Goal: Transaction & Acquisition: Subscribe to service/newsletter

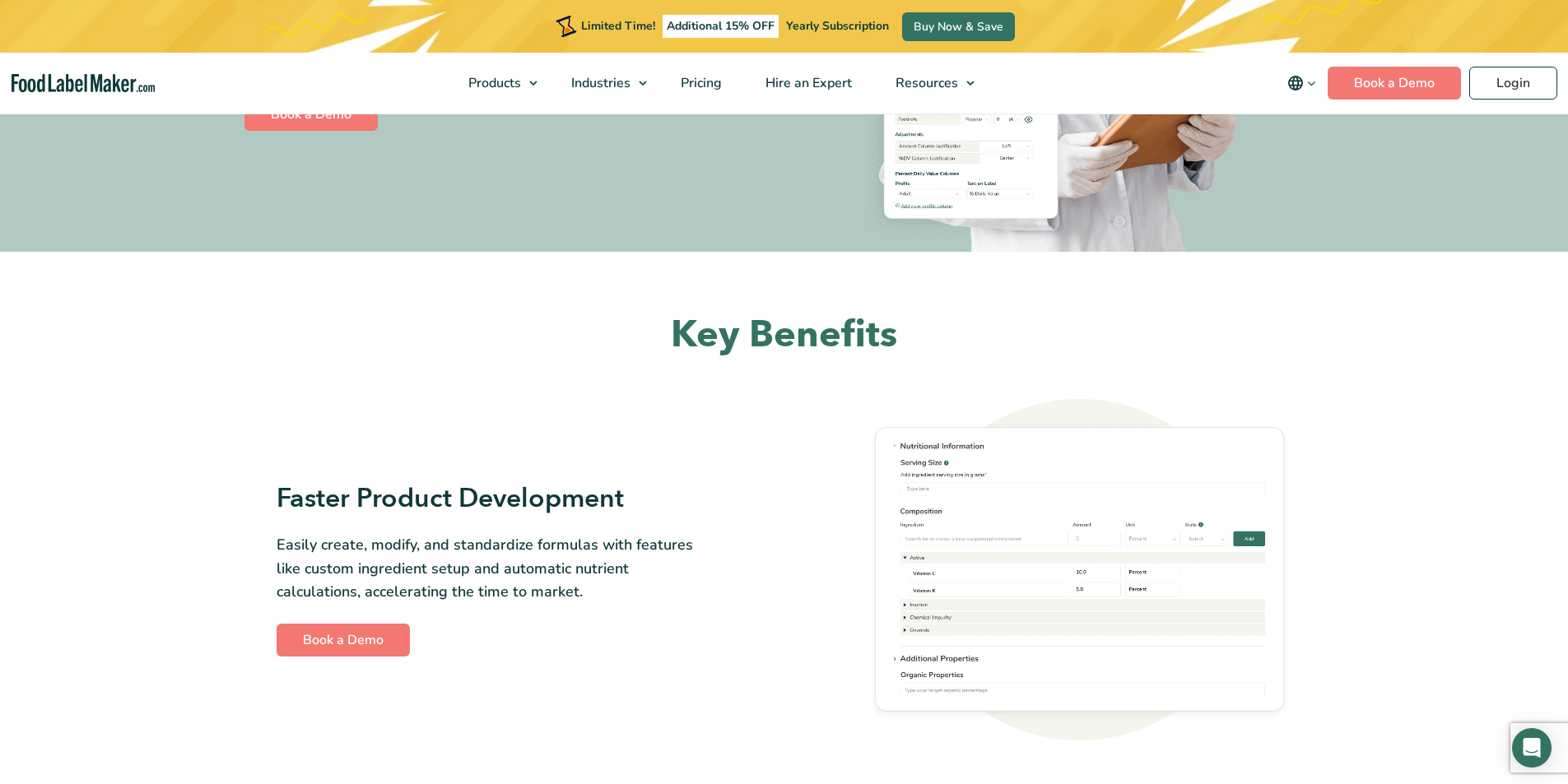
scroll to position [411, 0]
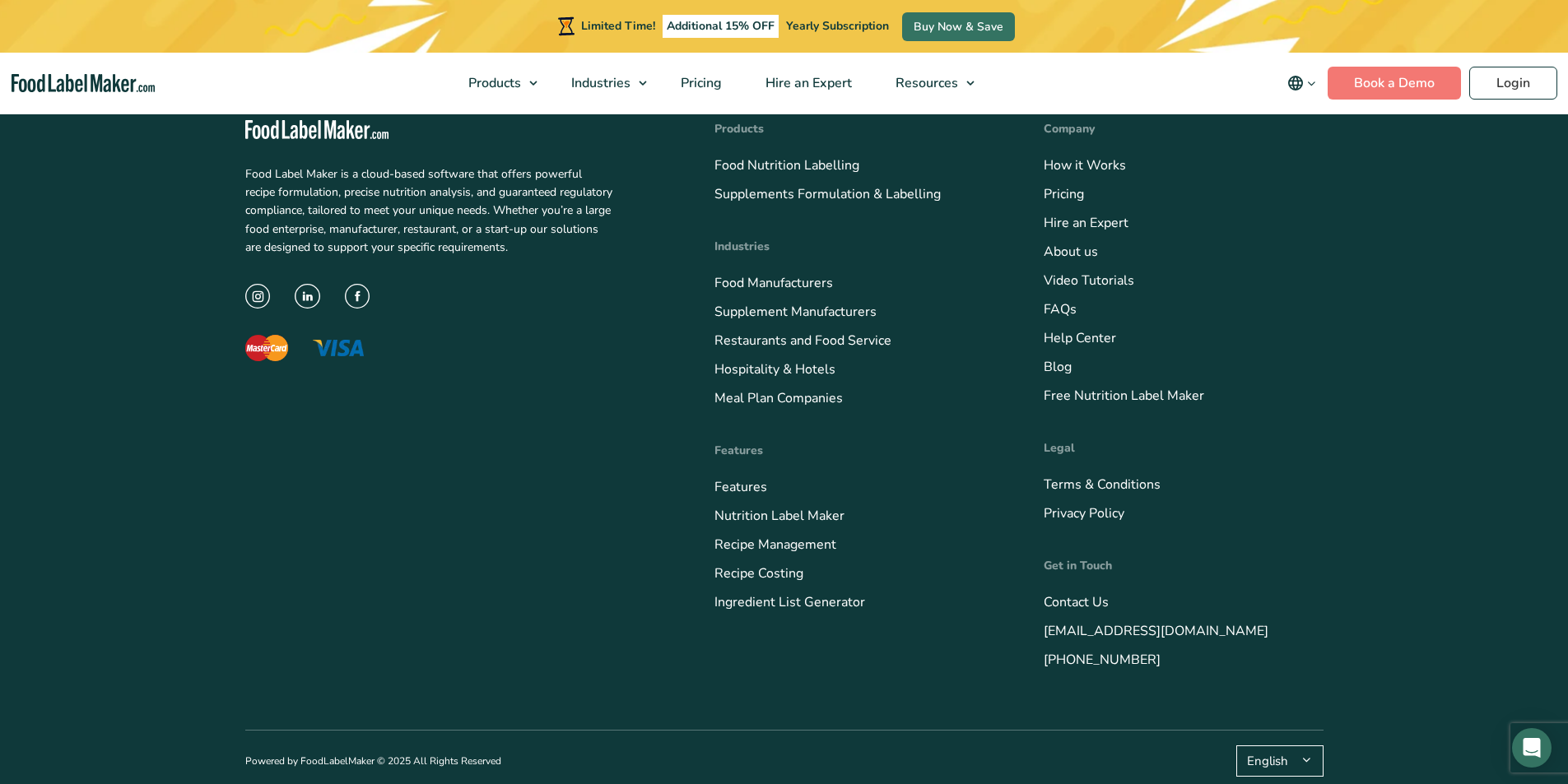
scroll to position [4626, 0]
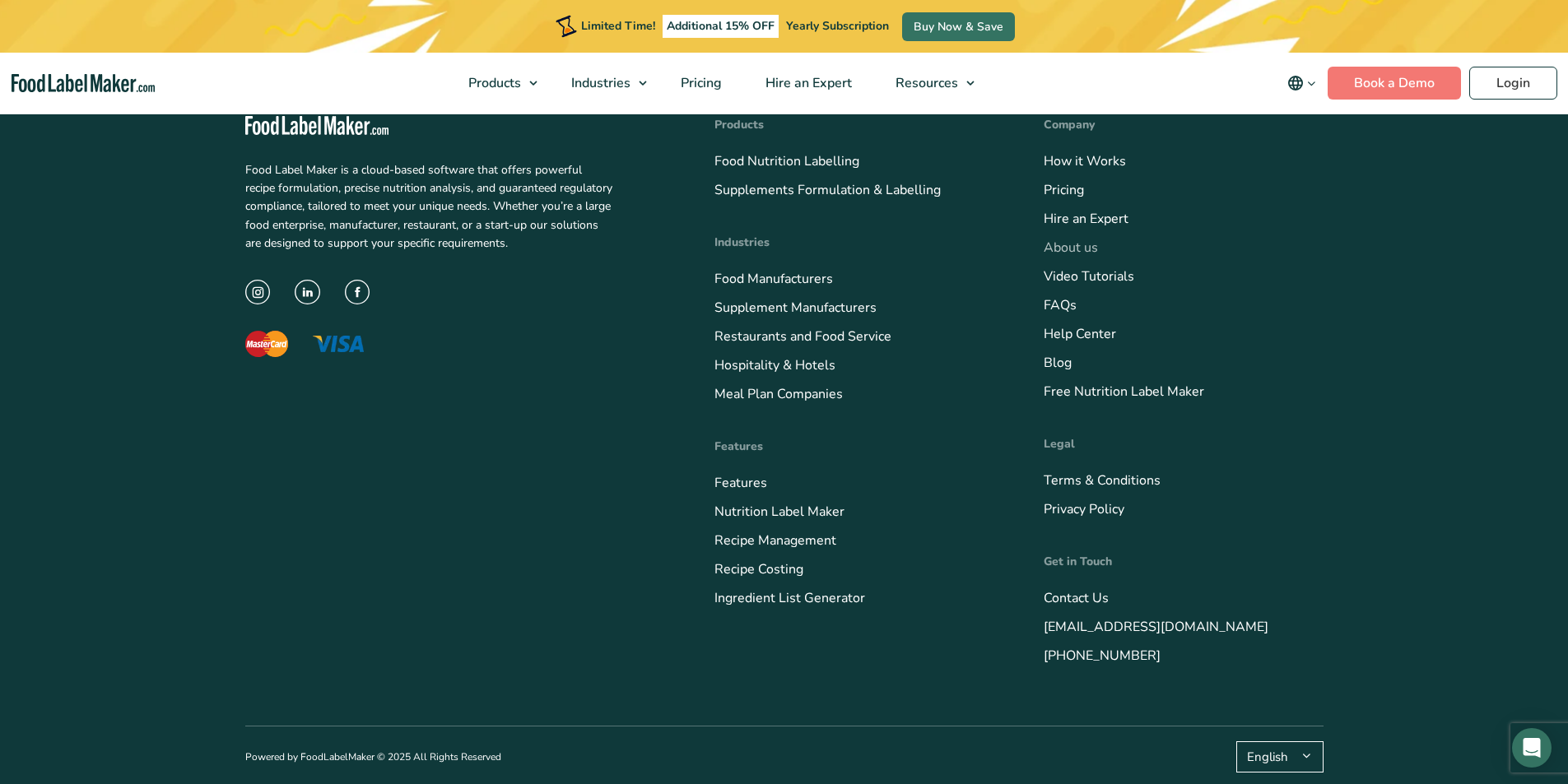
click at [1050, 257] on link "About us" at bounding box center [1070, 248] width 54 height 18
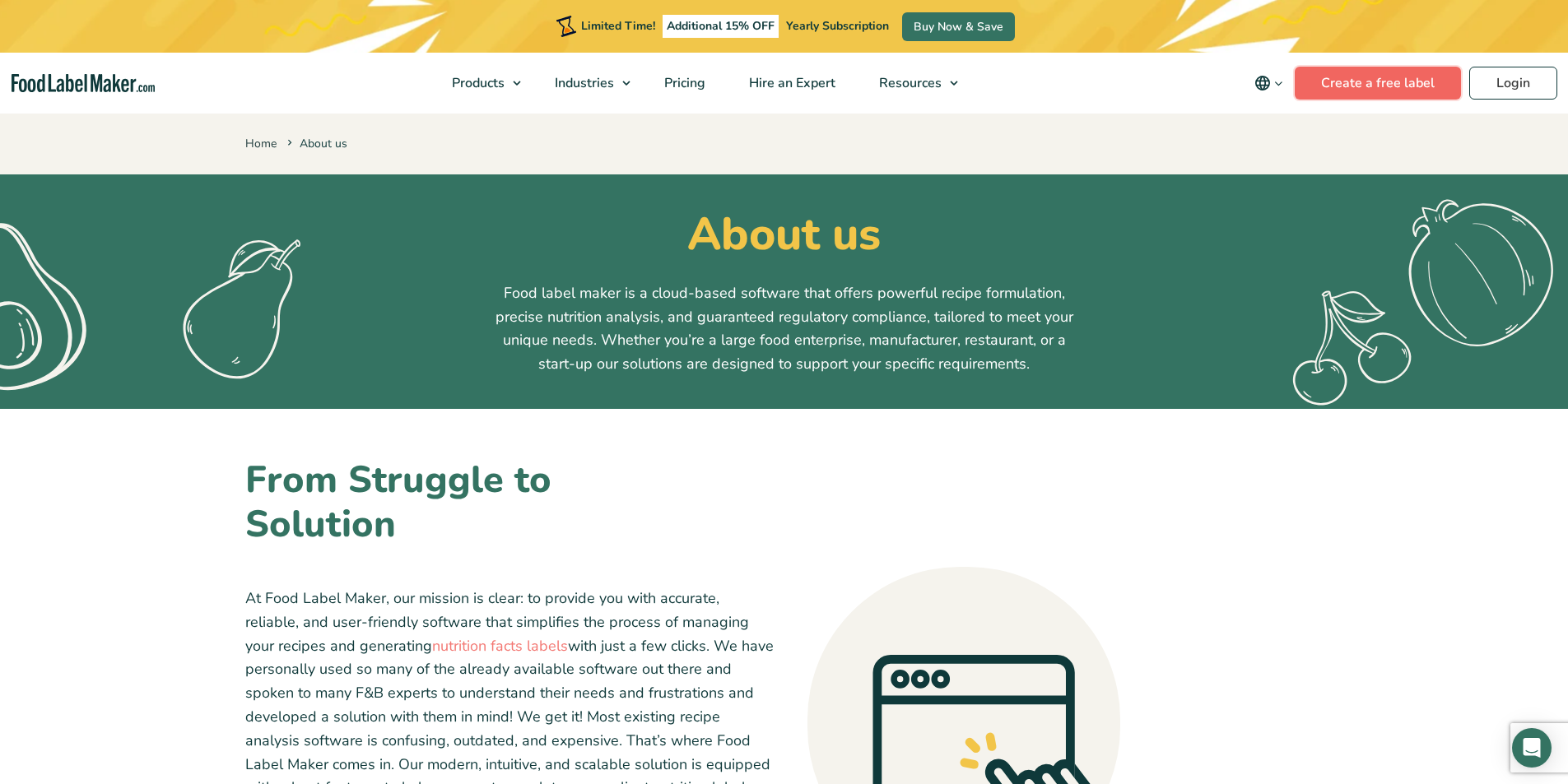
click at [1324, 100] on link "Create a free label" at bounding box center [1377, 83] width 166 height 33
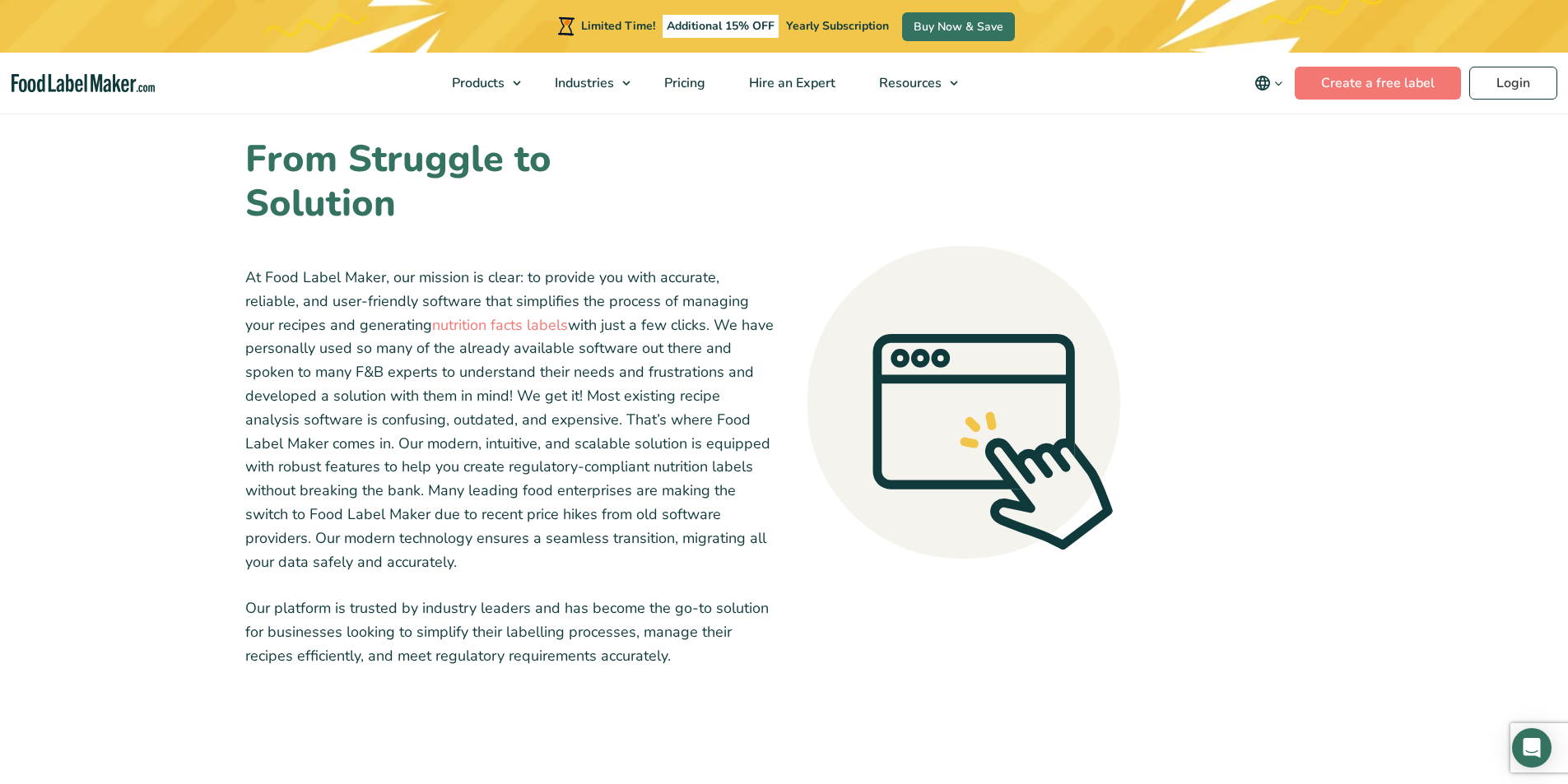
scroll to position [343, 0]
